Goal: Transaction & Acquisition: Purchase product/service

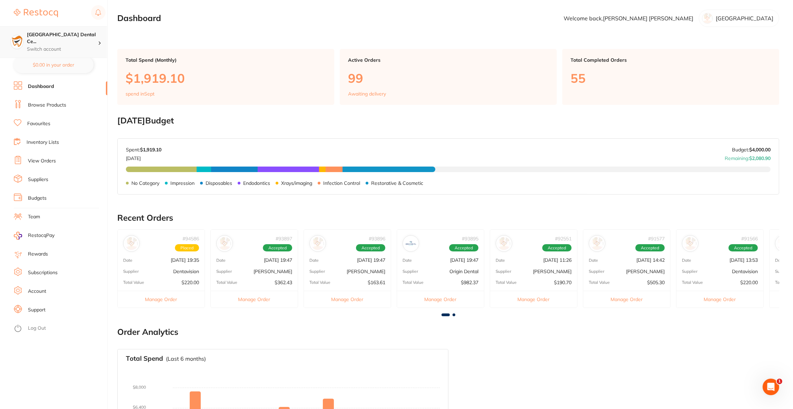
click at [62, 46] on p "Switch account" at bounding box center [62, 49] width 71 height 7
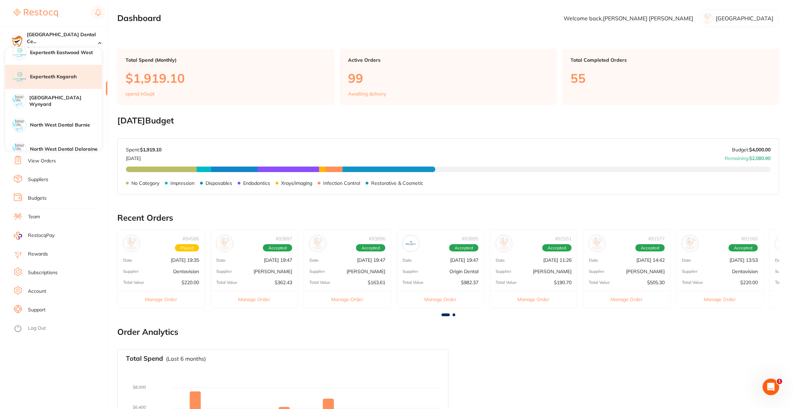
click at [59, 76] on h4 "Experteeth Kogarah" at bounding box center [66, 77] width 72 height 7
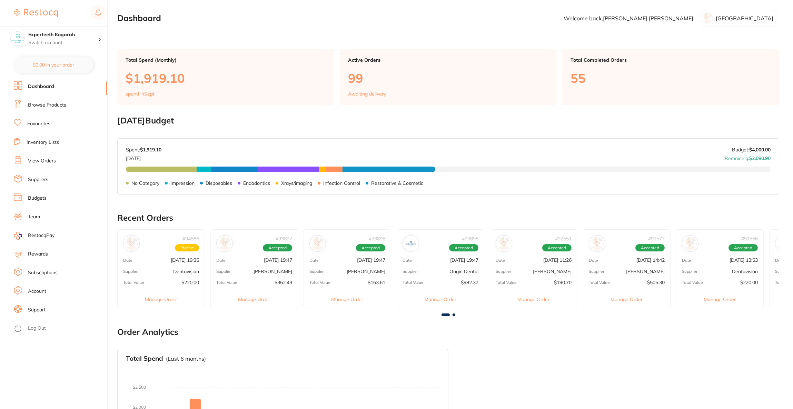
checkbox input "false"
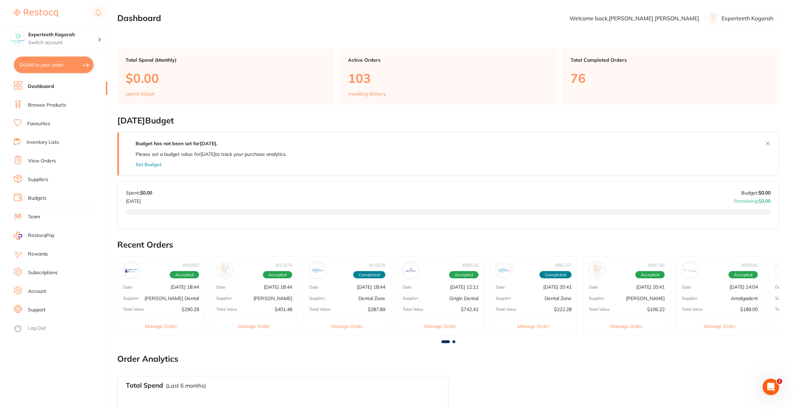
click at [53, 63] on button "$43.60 in your order" at bounding box center [54, 65] width 80 height 17
checkbox input "true"
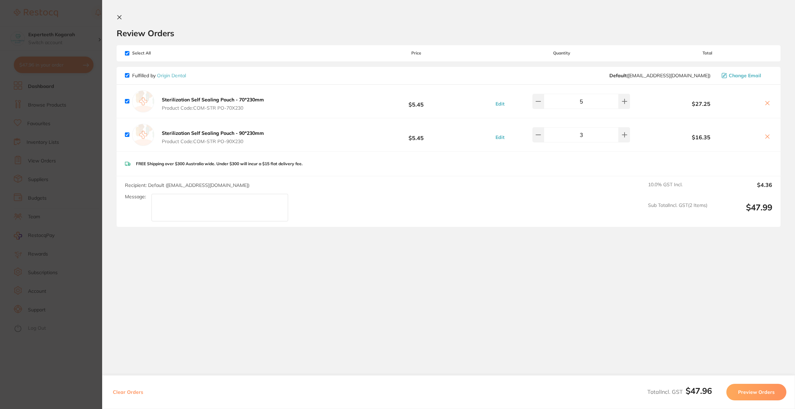
click at [74, 189] on section "Update RRP Set your pre negotiated price for this item. Item Agreed RRP (excl. …" at bounding box center [397, 204] width 795 height 409
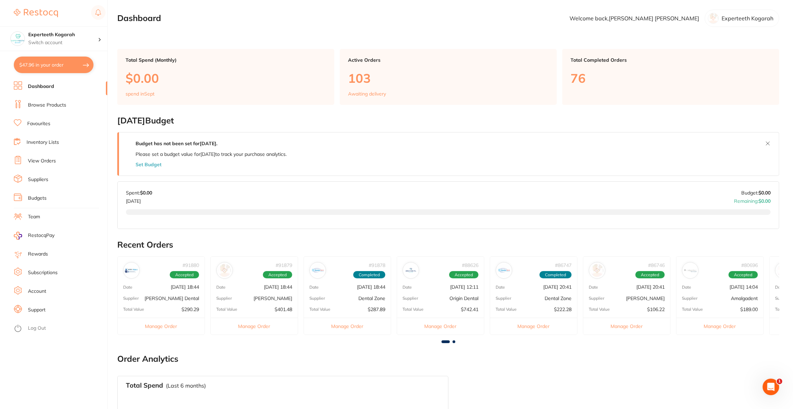
click at [52, 111] on ul "Dashboard Browse Products Favourites Inventory Lists View Orders Suppliers Budg…" at bounding box center [61, 245] width 94 height 328
click at [52, 109] on li "Browse Products" at bounding box center [61, 105] width 94 height 10
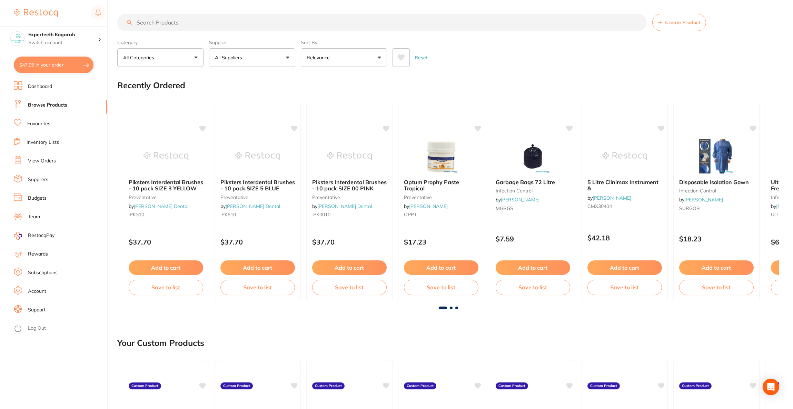
click at [254, 22] on input "search" at bounding box center [382, 22] width 530 height 17
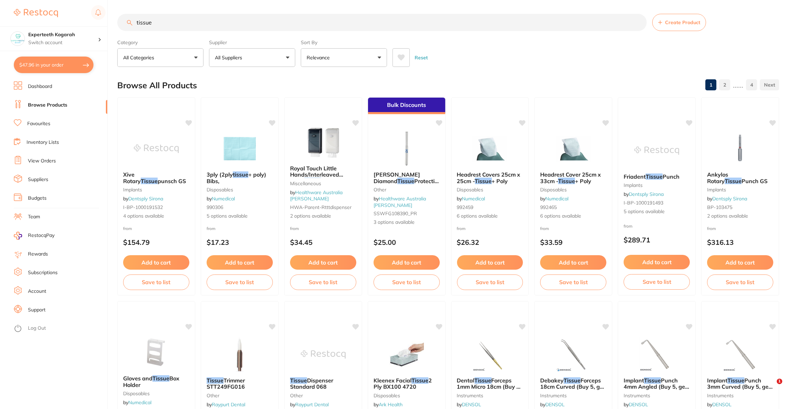
type input "tissue"
click at [246, 60] on button "All Suppliers" at bounding box center [252, 57] width 86 height 19
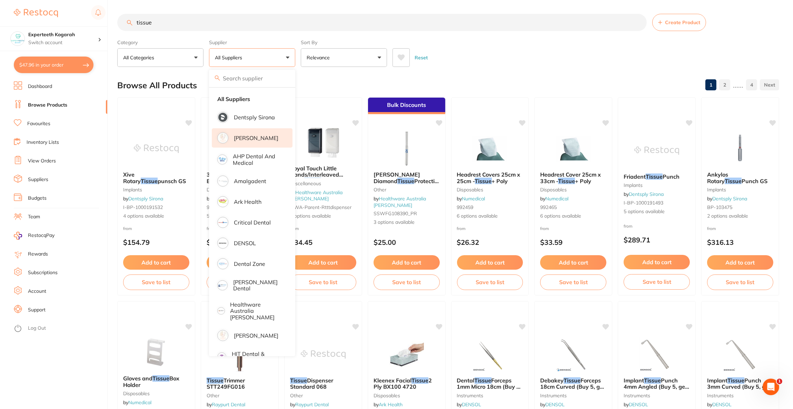
click at [257, 138] on p "[PERSON_NAME]" at bounding box center [256, 138] width 45 height 6
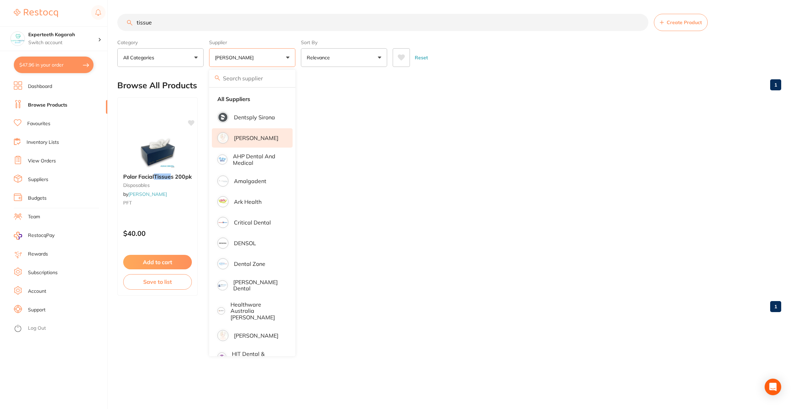
click at [437, 155] on ul "Polar Facial Tissue s 200pk disposables by Adam Dental PFT $40.00 Add to cart S…" at bounding box center [449, 196] width 664 height 198
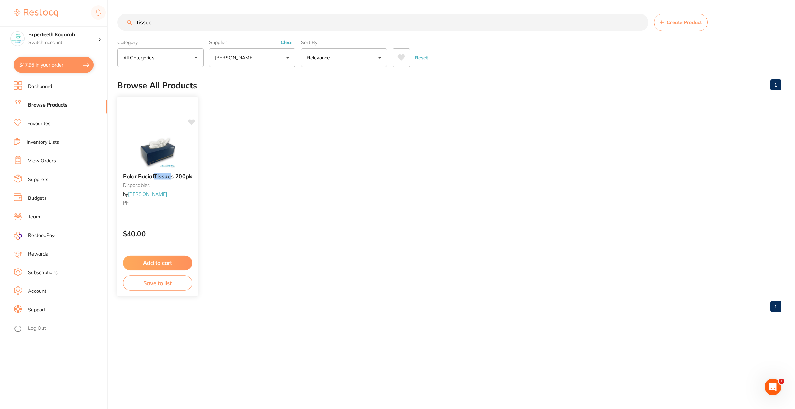
click at [158, 163] on img at bounding box center [157, 150] width 45 height 35
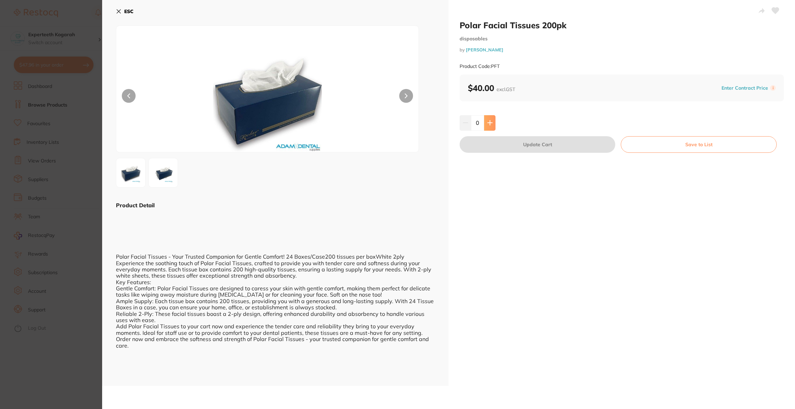
click at [488, 130] on button at bounding box center [489, 122] width 11 height 15
type input "1"
click at [488, 144] on button "Update Cart" at bounding box center [538, 144] width 156 height 17
checkbox input "false"
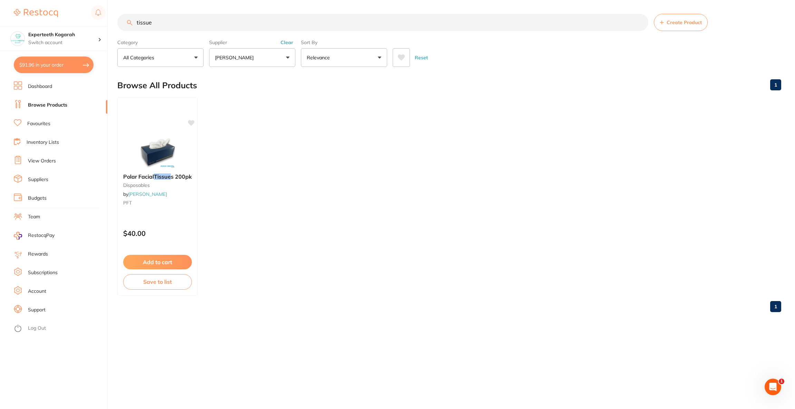
drag, startPoint x: 177, startPoint y: 23, endPoint x: 113, endPoint y: 22, distance: 64.2
click at [113, 22] on div "$91.96 Experteeth Kogarah Switch account Riaz Dental Surgery Experteeth Dental …" at bounding box center [397, 204] width 795 height 409
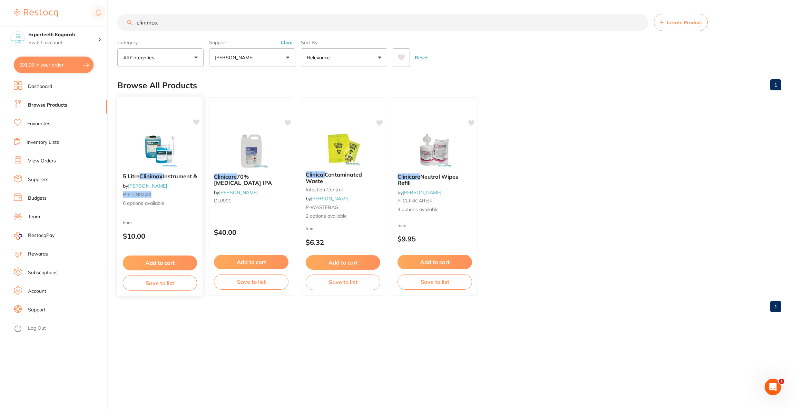
type input "clinimax"
click at [158, 152] on img at bounding box center [159, 150] width 45 height 35
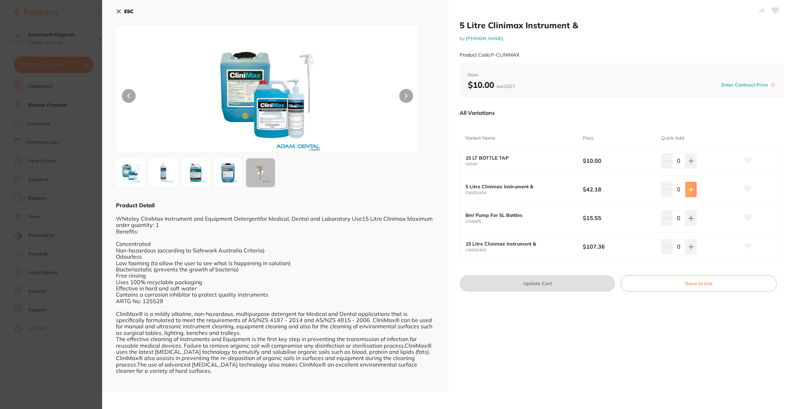
click at [687, 195] on button at bounding box center [690, 189] width 11 height 15
type input "1"
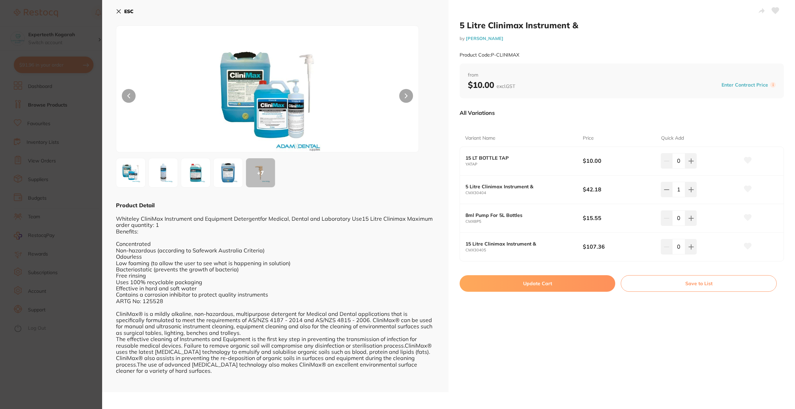
click at [580, 280] on button "Update Cart" at bounding box center [538, 283] width 156 height 17
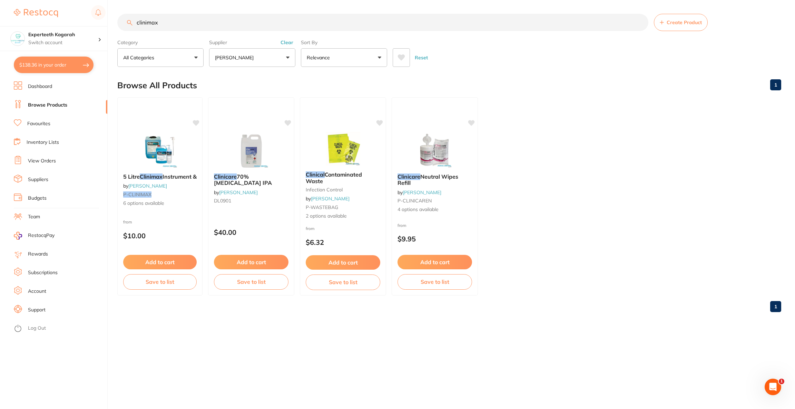
click at [57, 73] on button "$138.36 in your order" at bounding box center [54, 65] width 80 height 17
checkbox input "true"
